Goal: Task Accomplishment & Management: Complete application form

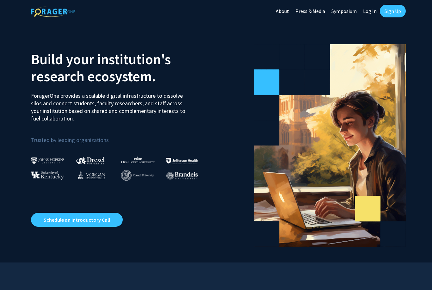
click at [391, 16] on link "Sign Up" at bounding box center [392, 11] width 26 height 13
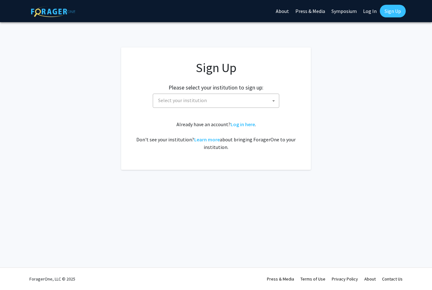
click at [267, 106] on span "Select your institution" at bounding box center [216, 100] width 123 height 13
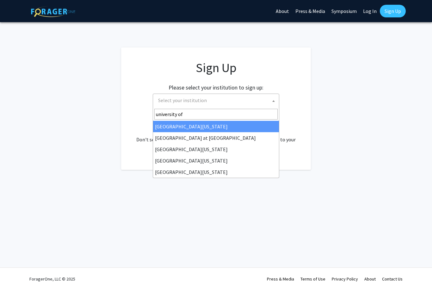
type input "university of h"
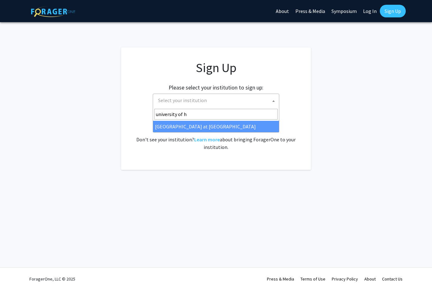
select select "18"
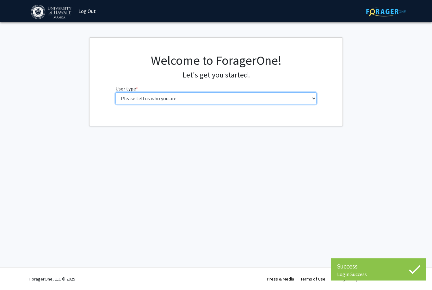
click at [242, 98] on select "Please tell us who you are Undergraduate Student Master's Student Doctoral Cand…" at bounding box center [215, 98] width 201 height 12
select select "1: undergrad"
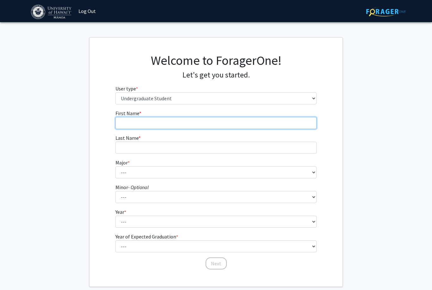
click at [238, 128] on input "First Name * required" at bounding box center [215, 123] width 201 height 12
type input "Mya"
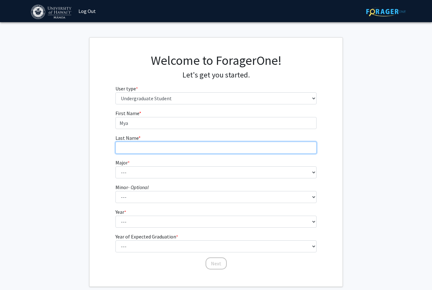
click at [192, 153] on input "Last Name * required" at bounding box center [215, 148] width 201 height 12
type input "Heredia"
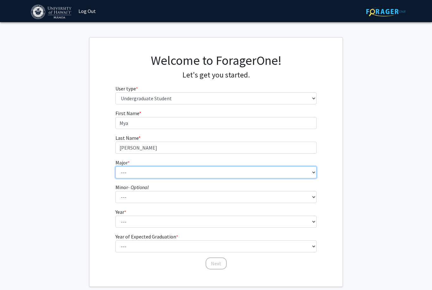
click at [189, 169] on select "--- Accounting American Studies Animal Sciences Anthropology Art Art History As…" at bounding box center [215, 172] width 201 height 12
select select "72: 1454"
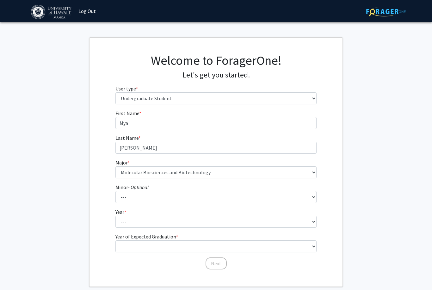
click at [371, 198] on fg-get-started "Welcome to ForagerOne! Let's get you started. User type * required Please tell …" at bounding box center [216, 161] width 432 height 249
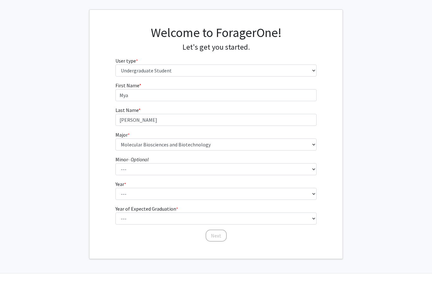
scroll to position [13, 0]
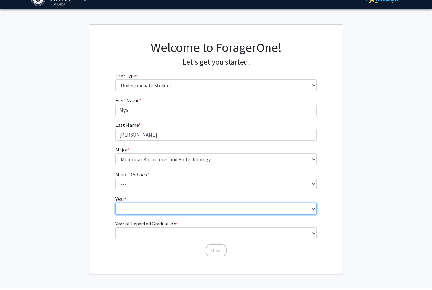
click at [213, 205] on select "--- First-year Sophomore Junior Senior Postbaccalaureate Certificate" at bounding box center [215, 208] width 201 height 12
select select "1: first-year"
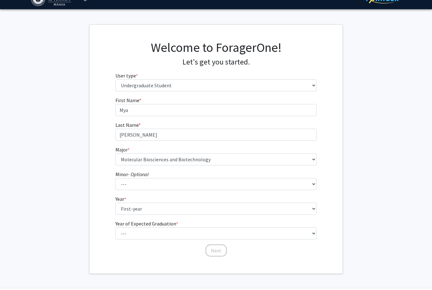
click at [379, 193] on fg-get-started "Welcome to ForagerOne! Let's get you started. User type * required Please tell …" at bounding box center [216, 148] width 432 height 249
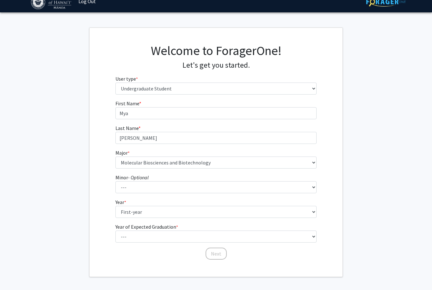
scroll to position [0, 0]
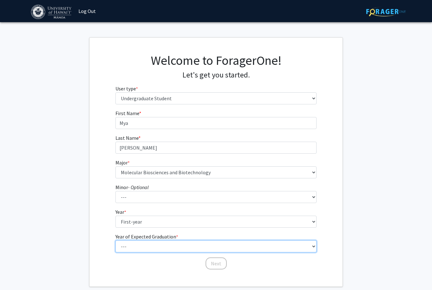
click at [311, 246] on select "--- 2025 2026 2027 2028 2029 2030 2031 2032 2033 2034" at bounding box center [215, 246] width 201 height 12
select select "5: 2029"
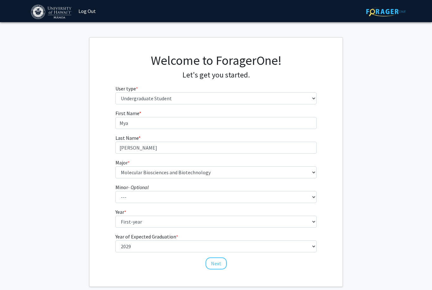
click at [380, 153] on fg-get-started "Welcome to ForagerOne! Let's get you started. User type * required Please tell …" at bounding box center [216, 161] width 432 height 249
click at [219, 263] on button "Next" at bounding box center [215, 263] width 21 height 12
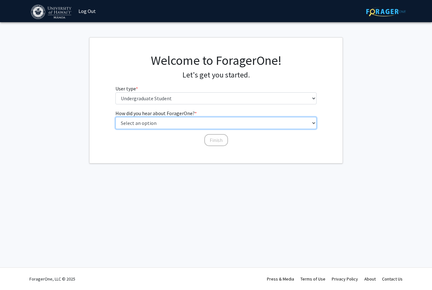
click at [183, 128] on select "Select an option Peer/student recommendation Faculty/staff recommendation Unive…" at bounding box center [215, 123] width 201 height 12
select select "2: faculty_recommendation"
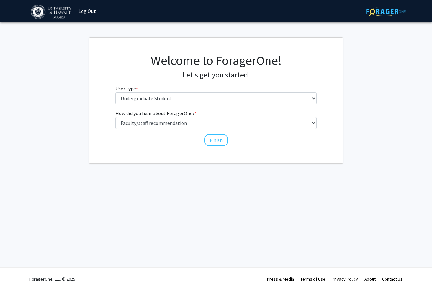
click at [290, 175] on div "Skip navigation Log Out Complete your profile × To continue, you need to make s…" at bounding box center [216, 145] width 432 height 290
click at [222, 142] on button "Finish" at bounding box center [216, 140] width 24 height 12
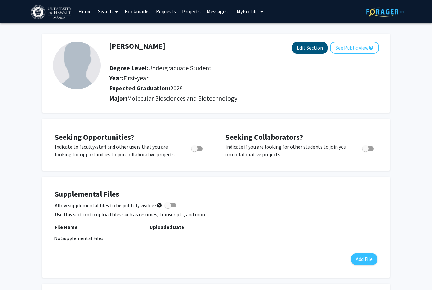
click at [314, 50] on button "Edit Section" at bounding box center [310, 48] width 36 height 12
select select "first-year"
select select "2029"
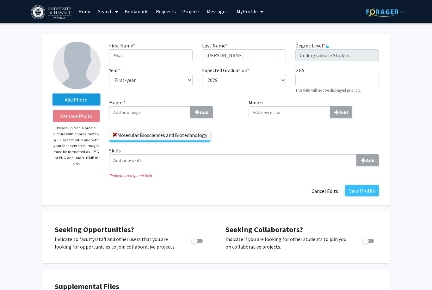
click at [88, 98] on label "Add Photo" at bounding box center [76, 99] width 46 height 11
click at [0, 0] on input "Add Photo" at bounding box center [0, 0] width 0 height 0
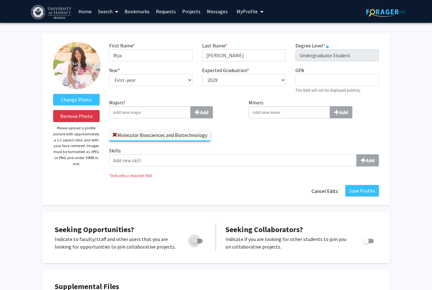
click at [197, 239] on span "Toggle" at bounding box center [194, 241] width 6 height 6
click at [194, 243] on input "Are you actively seeking opportunities?" at bounding box center [194, 243] width 0 height 0
checkbox input "true"
click at [368, 193] on button "Save Profile" at bounding box center [361, 190] width 33 height 11
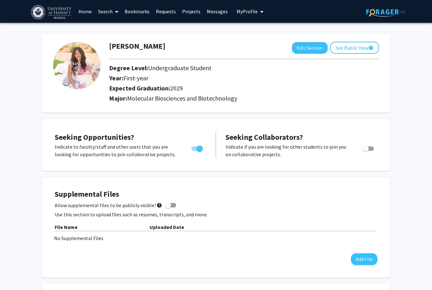
click at [111, 10] on link "Search" at bounding box center [108, 11] width 27 height 22
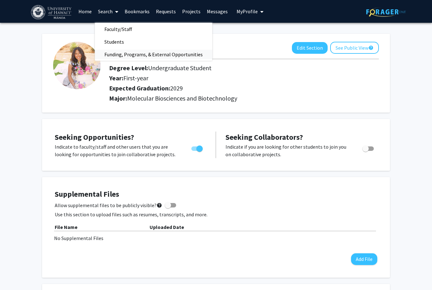
click at [161, 59] on span "Funding, Programs, & External Opportunities" at bounding box center [153, 54] width 117 height 13
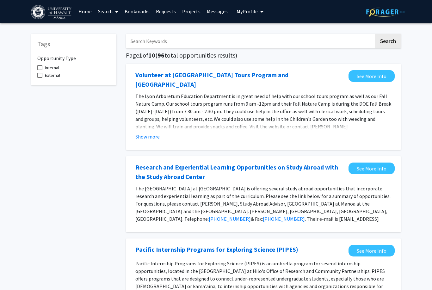
click at [165, 14] on link "Requests" at bounding box center [166, 11] width 26 height 22
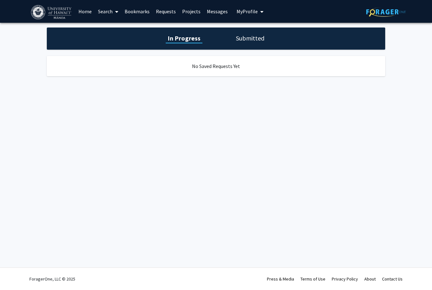
click at [187, 14] on link "Projects" at bounding box center [191, 11] width 25 height 22
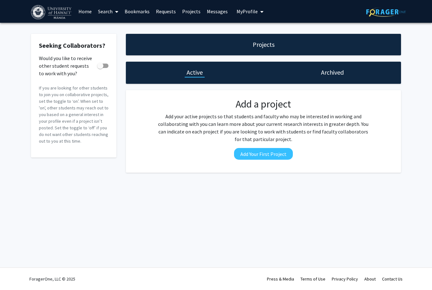
click at [107, 9] on link "Search" at bounding box center [108, 11] width 27 height 22
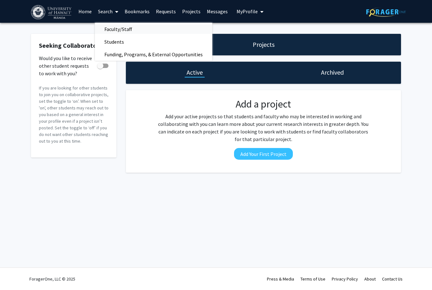
click at [147, 24] on link "Faculty/Staff" at bounding box center [153, 28] width 117 height 9
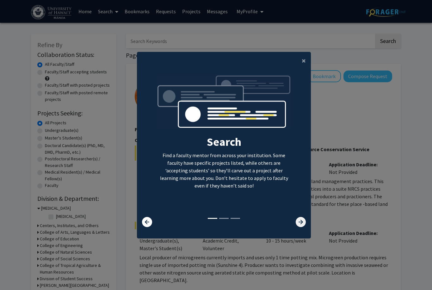
click at [299, 227] on icon at bounding box center [300, 222] width 10 height 10
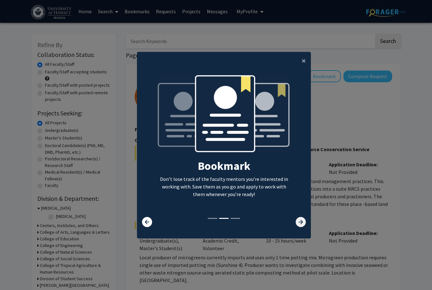
click at [301, 227] on icon at bounding box center [300, 222] width 10 height 10
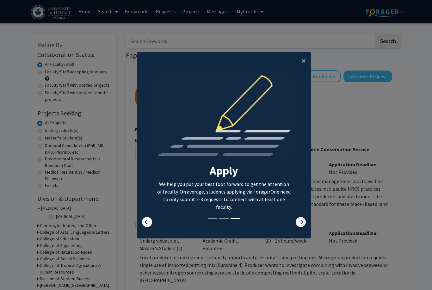
click at [299, 227] on icon at bounding box center [300, 222] width 10 height 10
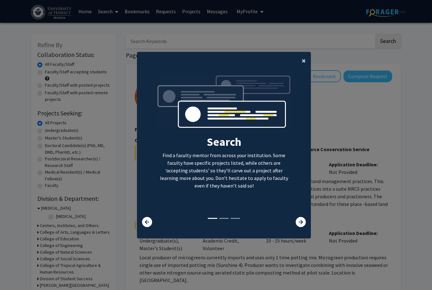
click at [303, 65] on span "×" at bounding box center [303, 61] width 4 height 10
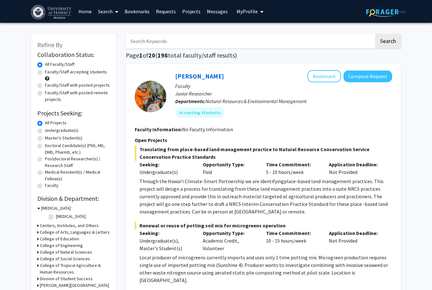
click at [44, 53] on h2 "Collaboration Status:" at bounding box center [73, 55] width 73 height 8
click at [45, 74] on label "Faculty/Staff accepting students" at bounding box center [76, 72] width 62 height 7
click at [45, 73] on input "Faculty/Staff accepting students" at bounding box center [47, 71] width 4 height 4
radio input "true"
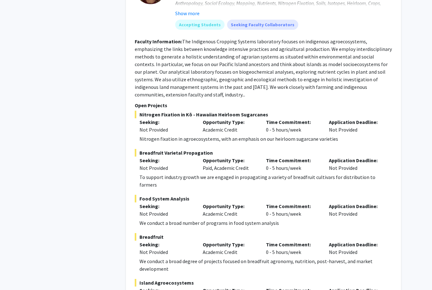
scroll to position [3721, 0]
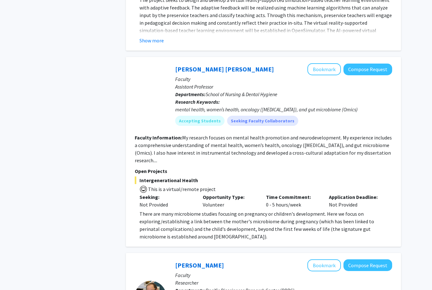
scroll to position [862, 0]
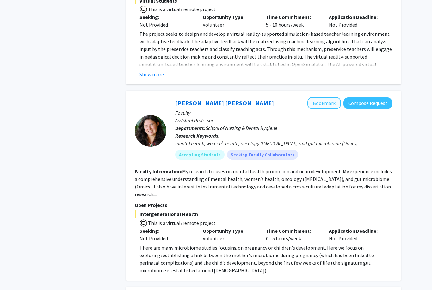
click at [327, 97] on button "Bookmark" at bounding box center [323, 103] width 33 height 12
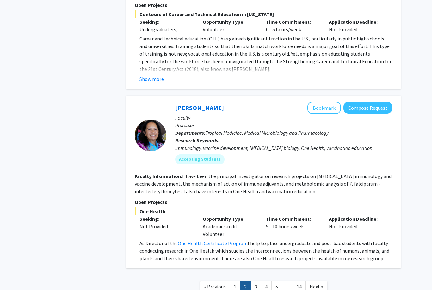
scroll to position [1883, 0]
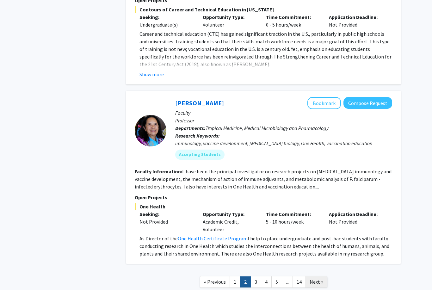
click at [319, 278] on span "Next »" at bounding box center [316, 281] width 14 height 6
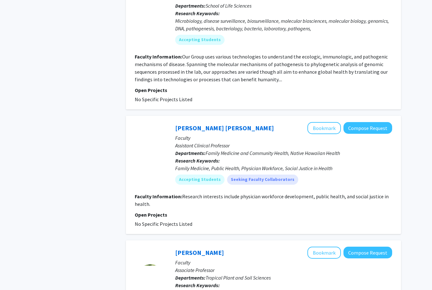
scroll to position [478, 0]
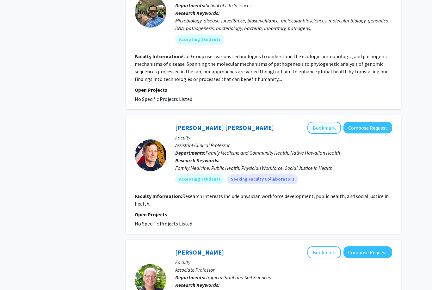
click at [329, 122] on button "Bookmark" at bounding box center [323, 128] width 33 height 12
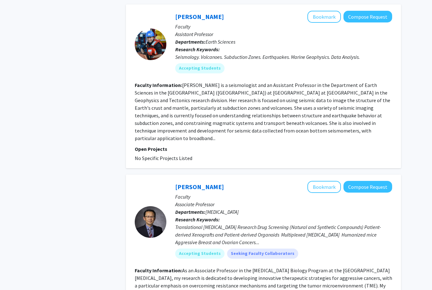
scroll to position [1498, 0]
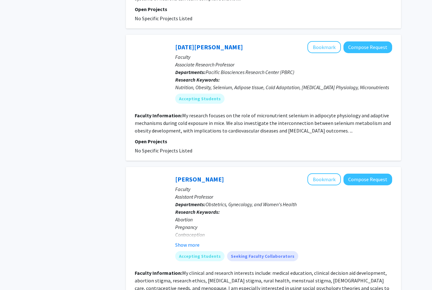
scroll to position [757, 0]
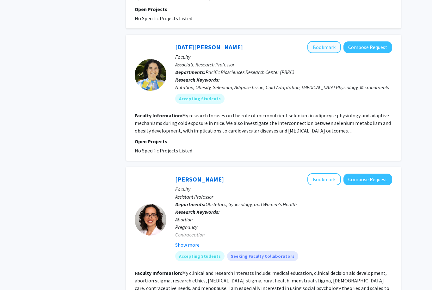
click at [334, 41] on button "Bookmark" at bounding box center [323, 47] width 33 height 12
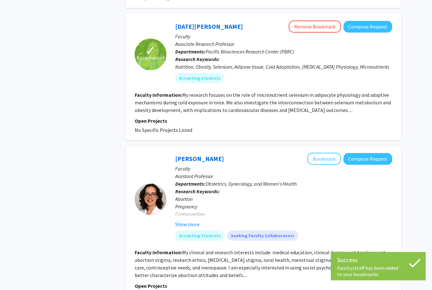
scroll to position [778, 0]
click at [329, 153] on button "Bookmark" at bounding box center [323, 159] width 33 height 12
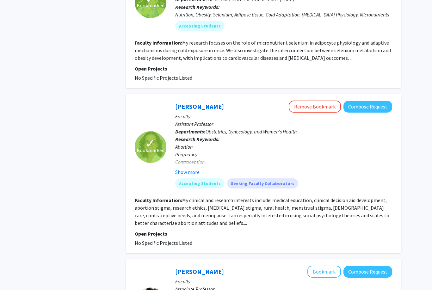
scroll to position [830, 0]
click at [192, 168] on button "Show more" at bounding box center [187, 172] width 24 height 8
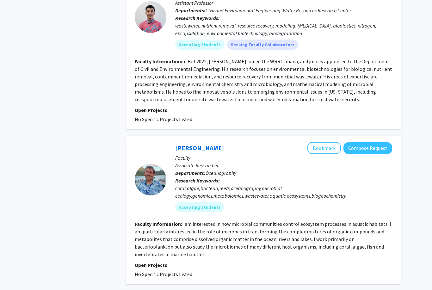
scroll to position [1360, 0]
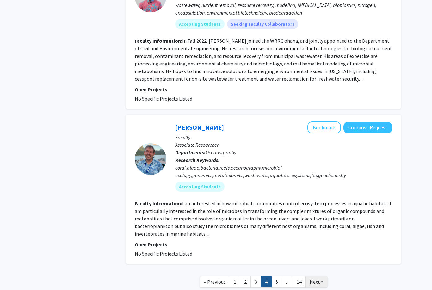
click at [310, 276] on link "Next »" at bounding box center [316, 281] width 22 height 11
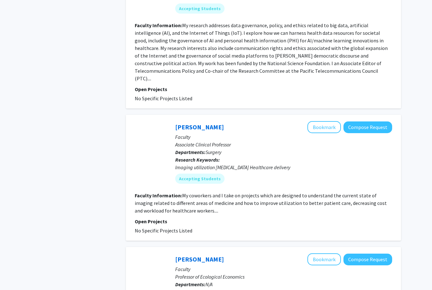
scroll to position [489, 0]
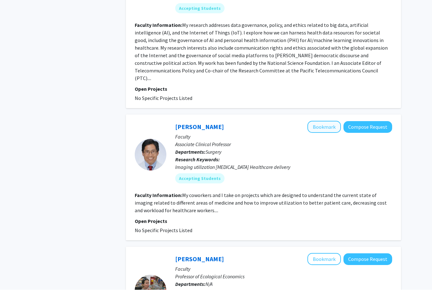
click at [325, 121] on button "Bookmark" at bounding box center [323, 127] width 33 height 12
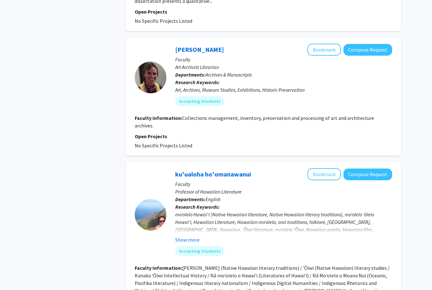
scroll to position [1413, 0]
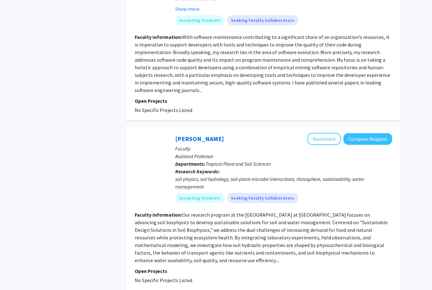
scroll to position [1471, 0]
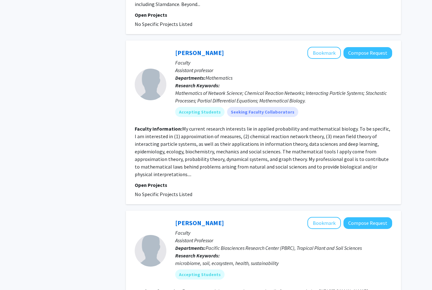
scroll to position [1390, 0]
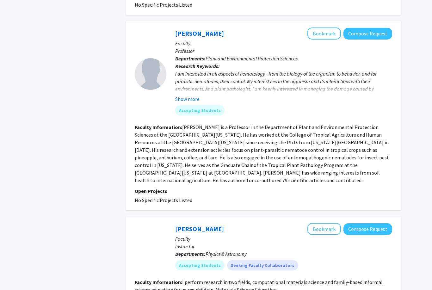
scroll to position [1392, 0]
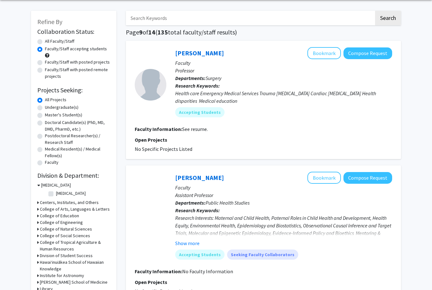
scroll to position [23, 0]
click at [326, 57] on button "Bookmark" at bounding box center [323, 53] width 33 height 12
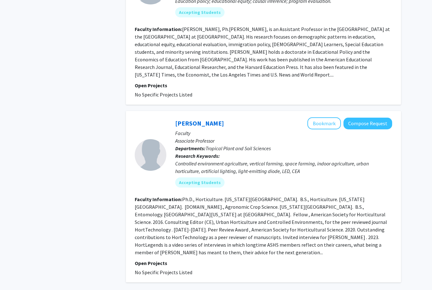
scroll to position [1222, 0]
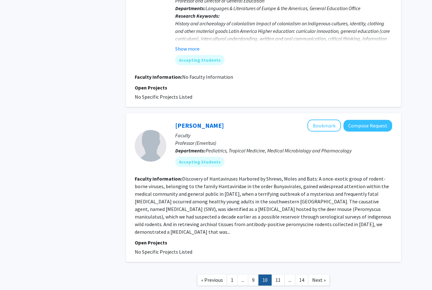
scroll to position [1029, 0]
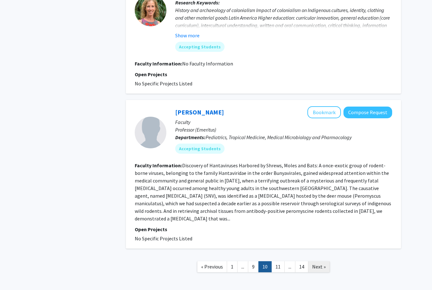
click at [322, 263] on span "Next »" at bounding box center [319, 266] width 14 height 6
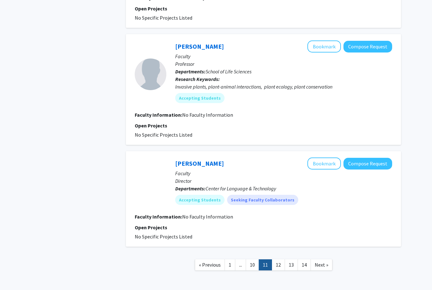
scroll to position [849, 0]
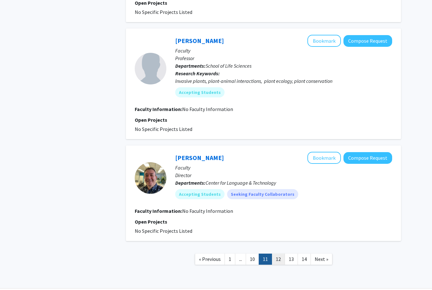
click at [283, 258] on link "12" at bounding box center [277, 258] width 13 height 11
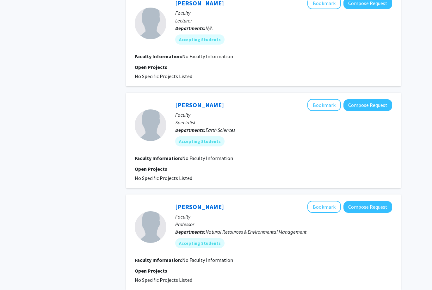
scroll to position [834, 0]
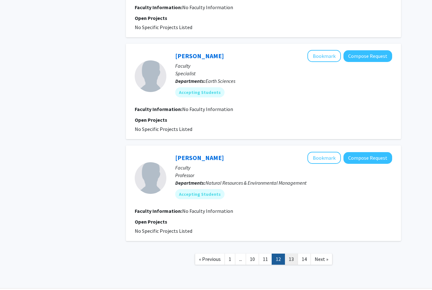
click at [295, 260] on link "13" at bounding box center [290, 258] width 13 height 11
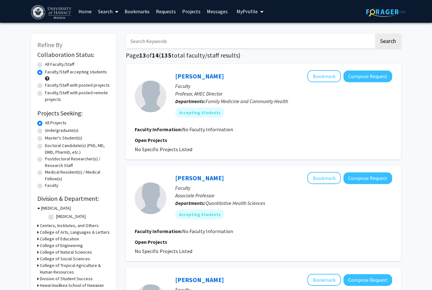
click at [138, 10] on link "Bookmarks" at bounding box center [136, 11] width 31 height 22
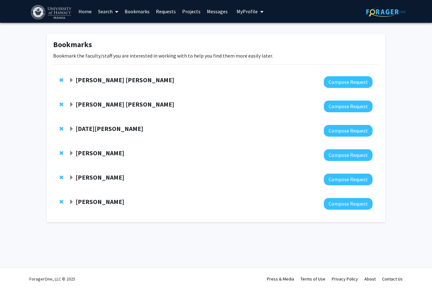
click at [70, 90] on div "Samia Valeria Ozorio Dutra Compose Request" at bounding box center [215, 82] width 325 height 24
click at [75, 79] on strong "Samia Valeria Ozorio Dutra" at bounding box center [124, 80] width 99 height 8
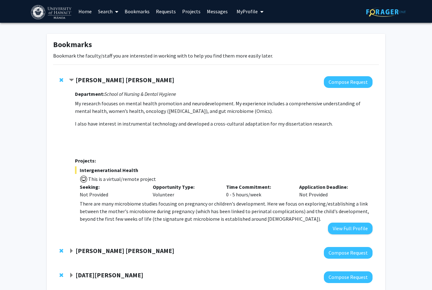
click at [75, 74] on div "Samia Valeria Ozorio Dutra Compose Request Department: School of Nursing & Dent…" at bounding box center [215, 155] width 325 height 171
click at [78, 79] on strong "Samia Valeria Ozorio Dutra" at bounding box center [124, 80] width 99 height 8
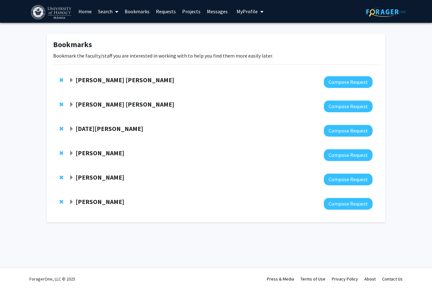
click at [75, 102] on strong "Nash Witten" at bounding box center [124, 104] width 99 height 8
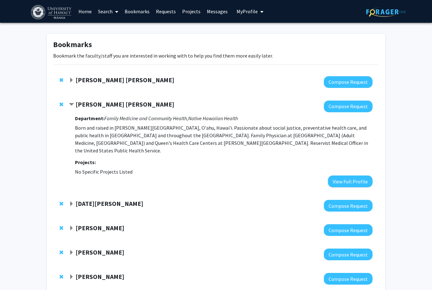
click at [76, 100] on strong "Nash Witten" at bounding box center [124, 104] width 99 height 8
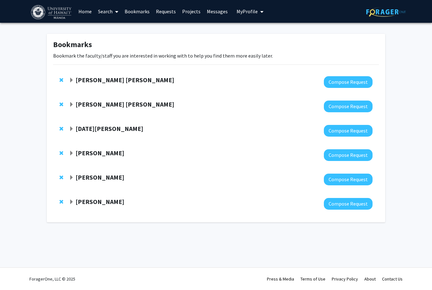
click at [81, 128] on strong "[DATE][PERSON_NAME]" at bounding box center [109, 128] width 68 height 8
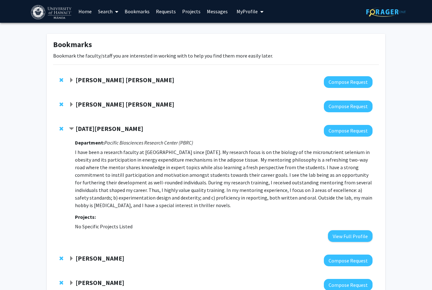
click at [73, 130] on span "Contract Lucia Seale Bookmark" at bounding box center [71, 128] width 5 height 5
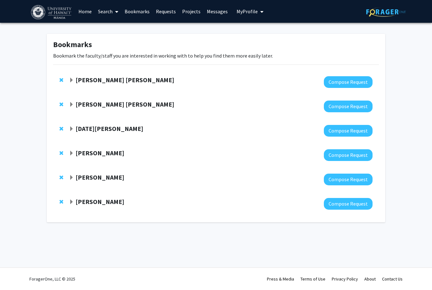
click at [76, 152] on strong "Paris Stowers" at bounding box center [99, 153] width 49 height 8
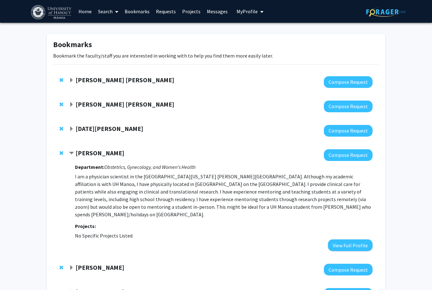
click at [76, 154] on strong "Paris Stowers" at bounding box center [99, 153] width 49 height 8
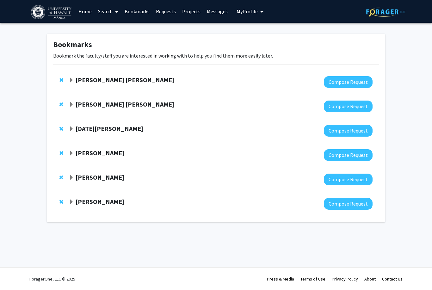
click at [73, 175] on span "Expand hyo-Chun Yoon Bookmark" at bounding box center [71, 177] width 5 height 5
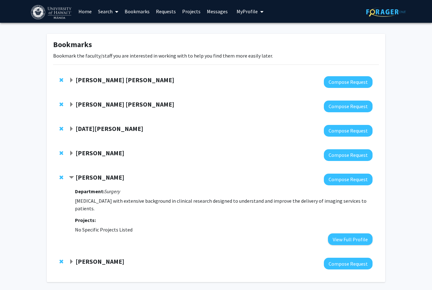
click at [77, 177] on strong "hyo-Chun Yoon" at bounding box center [99, 177] width 49 height 8
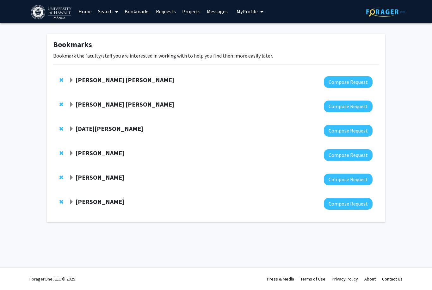
click at [73, 199] on span "Expand Jerris Hedges Bookmark" at bounding box center [71, 201] width 5 height 5
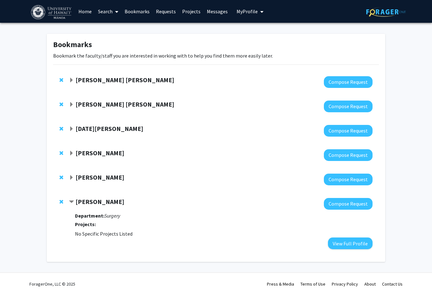
click at [78, 197] on strong "Jerris Hedges" at bounding box center [99, 201] width 49 height 8
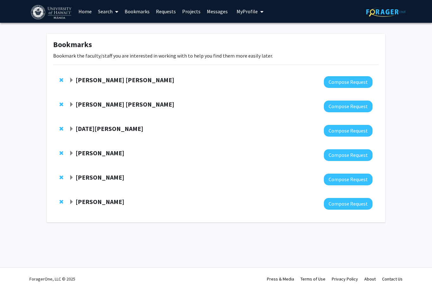
click at [79, 104] on strong "Nash Witten" at bounding box center [124, 104] width 99 height 8
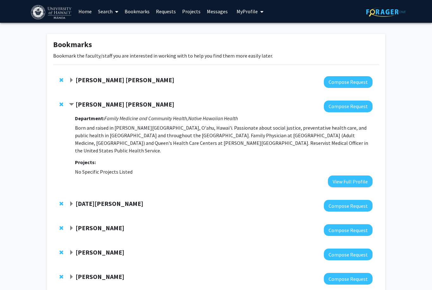
click at [80, 106] on strong "Nash Witten" at bounding box center [124, 104] width 99 height 8
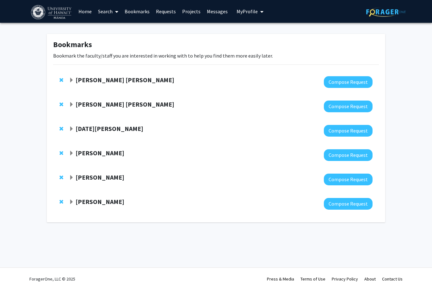
click at [79, 128] on strong "[DATE][PERSON_NAME]" at bounding box center [109, 128] width 68 height 8
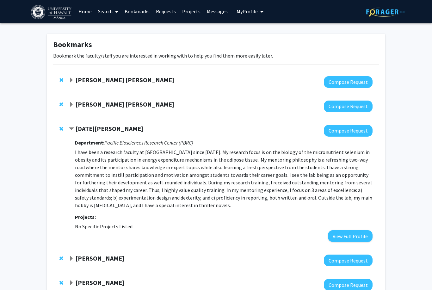
click at [91, 129] on strong "[DATE][PERSON_NAME]" at bounding box center [109, 128] width 68 height 8
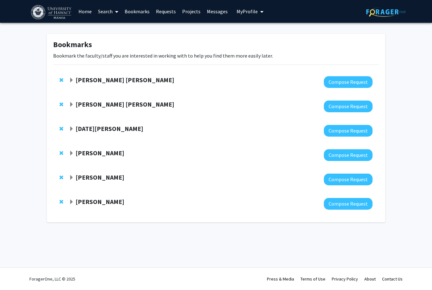
click at [88, 126] on strong "[DATE][PERSON_NAME]" at bounding box center [109, 128] width 68 height 8
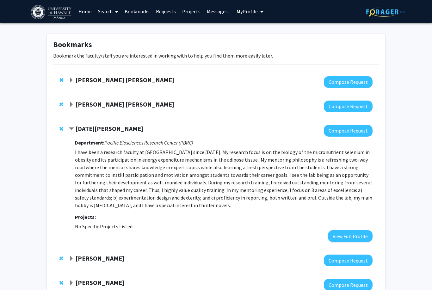
click at [93, 130] on strong "[DATE][PERSON_NAME]" at bounding box center [109, 128] width 68 height 8
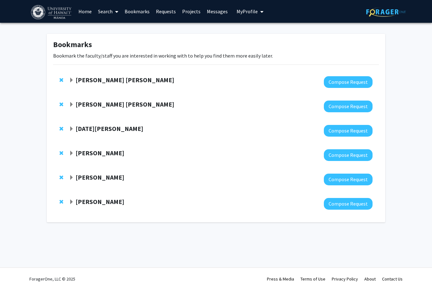
click at [87, 126] on strong "[DATE][PERSON_NAME]" at bounding box center [109, 128] width 68 height 8
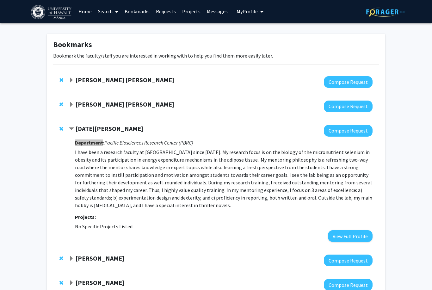
click at [93, 137] on div "Department: Pacific Biosciences Research Center (PBRC) Projects: No Specific Pr…" at bounding box center [223, 188] width 297 height 105
click at [98, 156] on p "I have been a research faculty at [GEOGRAPHIC_DATA] since [DATE]. My research f…" at bounding box center [223, 178] width 297 height 61
click at [88, 126] on strong "[DATE][PERSON_NAME]" at bounding box center [109, 128] width 68 height 8
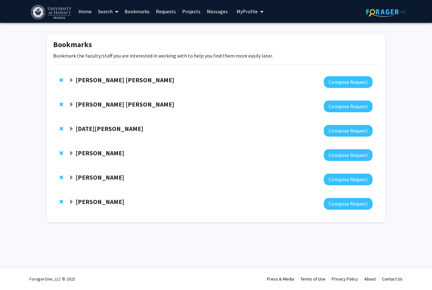
click at [94, 131] on strong "[DATE][PERSON_NAME]" at bounding box center [109, 128] width 68 height 8
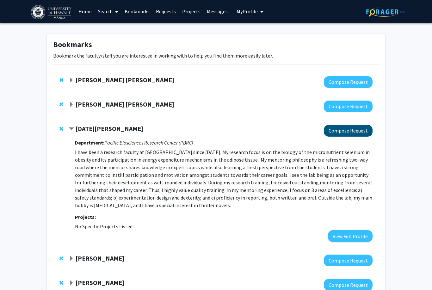
click at [348, 134] on button "Compose Request" at bounding box center [347, 131] width 49 height 12
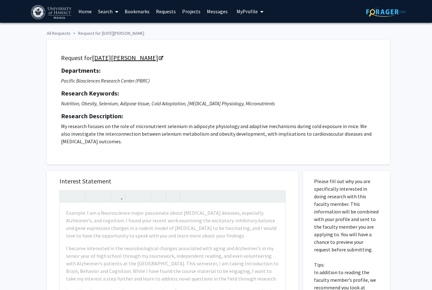
click at [108, 55] on link "[DATE][PERSON_NAME]" at bounding box center [127, 58] width 70 height 8
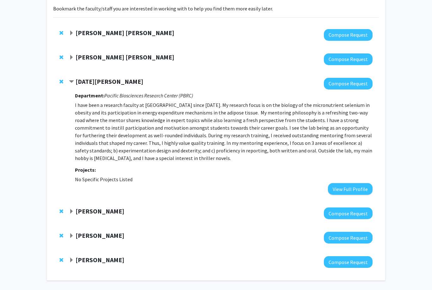
scroll to position [50, 0]
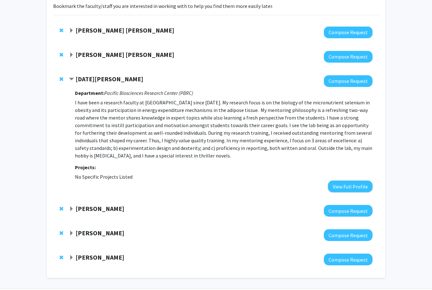
click at [103, 260] on strong "Jerris Hedges" at bounding box center [99, 257] width 49 height 8
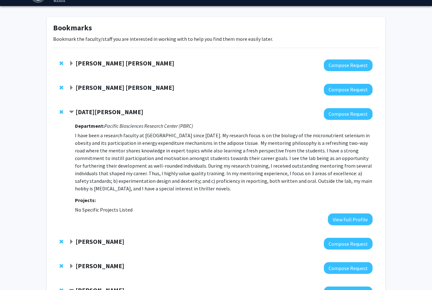
scroll to position [17, 0]
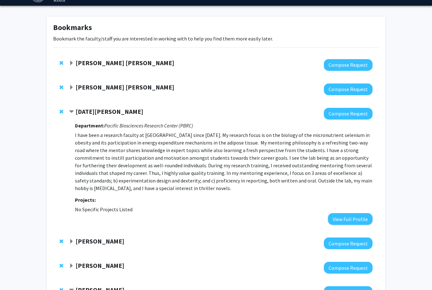
click at [117, 72] on div "Samia Valeria Ozorio Dutra Compose Request" at bounding box center [215, 65] width 325 height 24
click at [80, 242] on strong "Paris Stowers" at bounding box center [99, 241] width 49 height 8
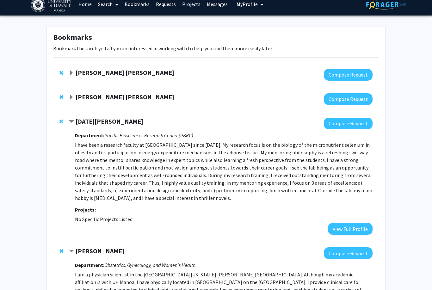
click at [122, 74] on strong "Samia Valeria Ozorio Dutra" at bounding box center [124, 73] width 99 height 8
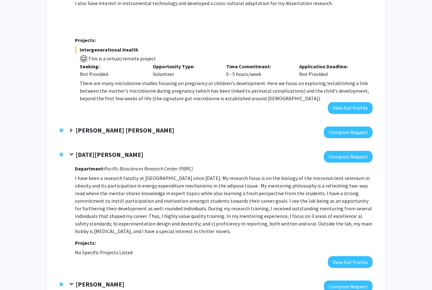
click at [105, 128] on strong "Nash Witten" at bounding box center [124, 130] width 99 height 8
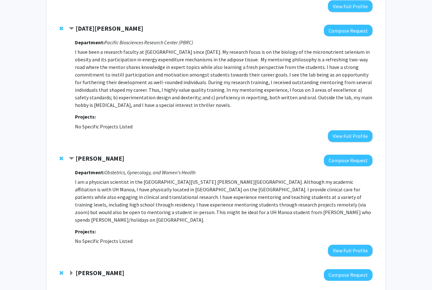
scroll to position [336, 0]
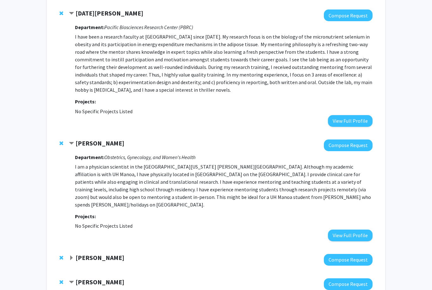
click at [113, 253] on strong "hyo-Chun Yoon" at bounding box center [99, 257] width 49 height 8
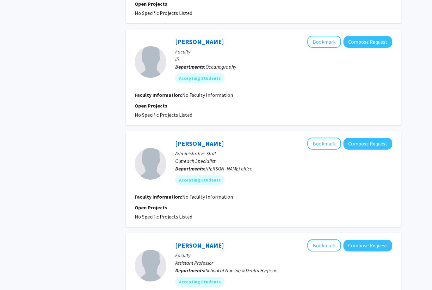
scroll to position [834, 0]
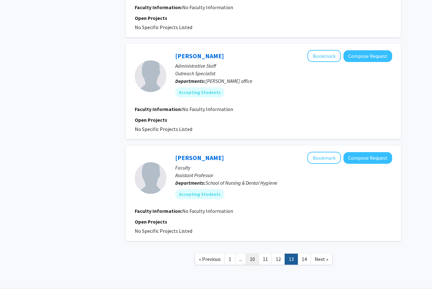
click at [254, 260] on link "10" at bounding box center [251, 258] width 13 height 11
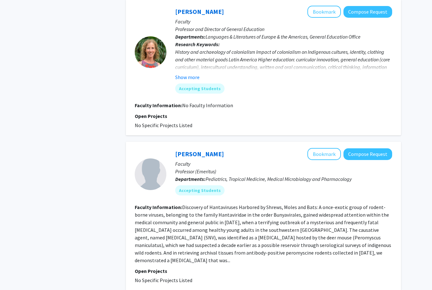
scroll to position [1029, 0]
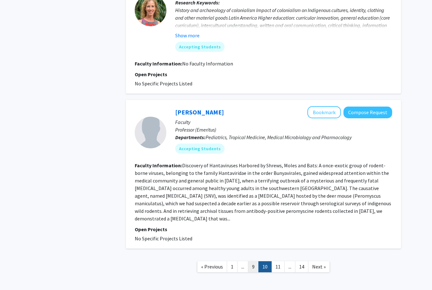
click at [255, 261] on link "9" at bounding box center [253, 266] width 11 height 11
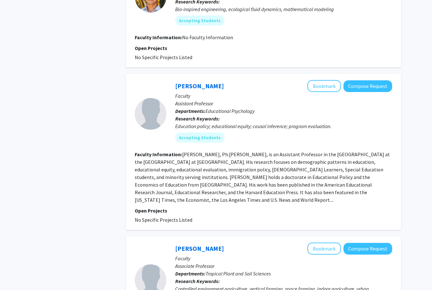
scroll to position [1233, 0]
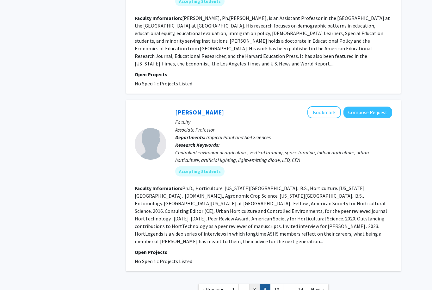
click at [257, 284] on link "8" at bounding box center [254, 289] width 11 height 11
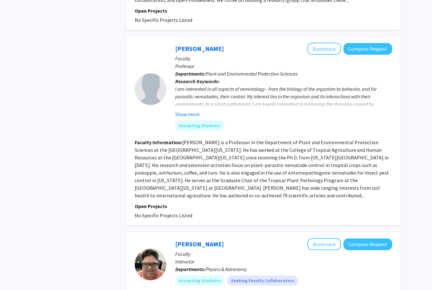
scroll to position [1392, 0]
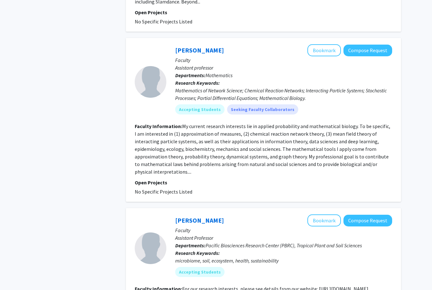
scroll to position [1390, 0]
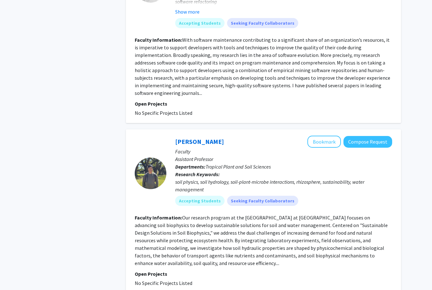
scroll to position [1465, 0]
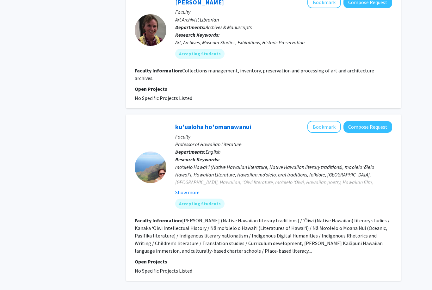
scroll to position [1411, 0]
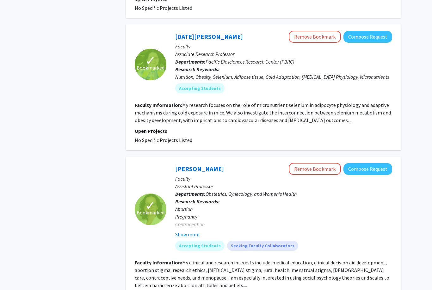
scroll to position [866, 0]
